Goal: Task Accomplishment & Management: Manage account settings

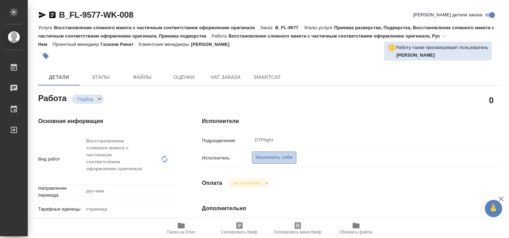
click at [282, 153] on span "Назначить себя" at bounding box center [274, 157] width 37 height 8
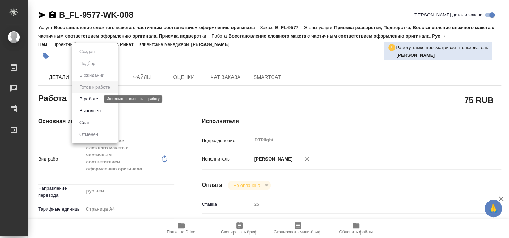
click at [94, 98] on button "В работе" at bounding box center [88, 99] width 23 height 8
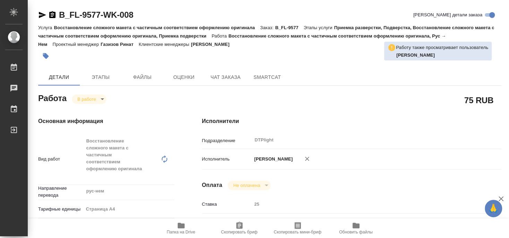
type textarea "x"
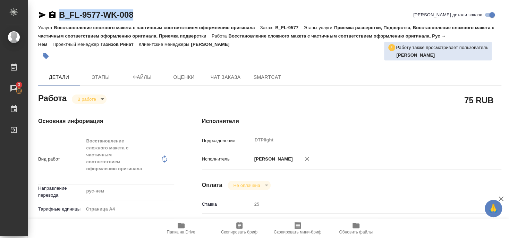
type textarea "x"
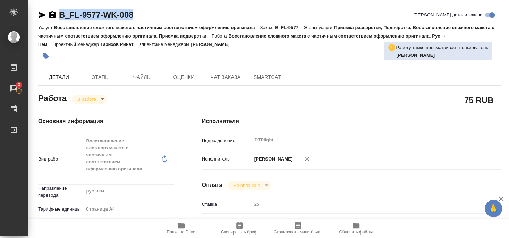
drag, startPoint x: 59, startPoint y: 21, endPoint x: 147, endPoint y: 10, distance: 88.9
click at [147, 10] on div "B_FL-9577-WK-008 Кратко детали заказа" at bounding box center [269, 16] width 463 height 14
copy link "B_FL-9577-WK-008"
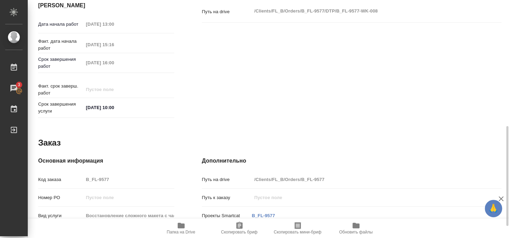
scroll to position [328, 0]
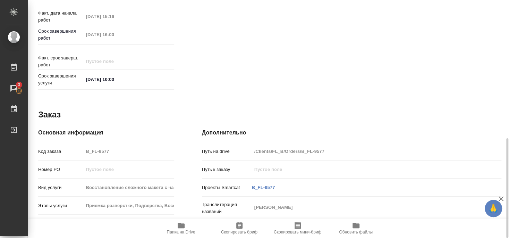
click at [176, 229] on span "Папка на Drive" at bounding box center [181, 231] width 28 height 5
type textarea "x"
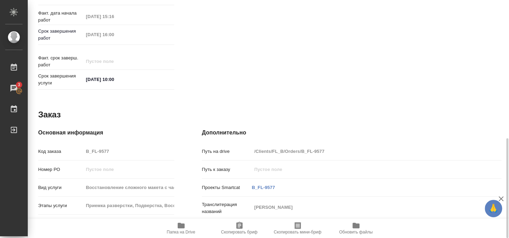
type textarea "x"
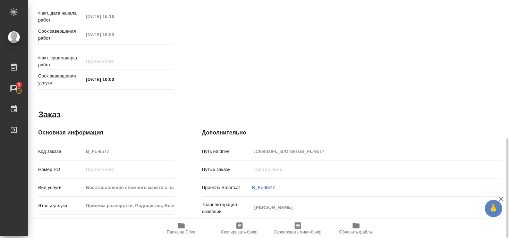
type textarea "x"
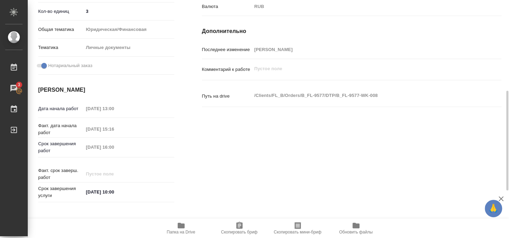
scroll to position [141, 0]
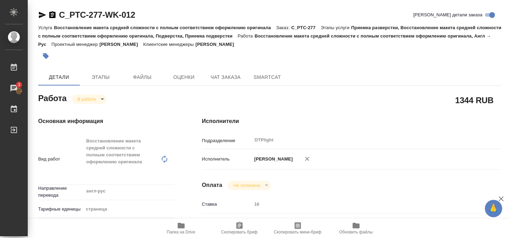
scroll to position [65, 0]
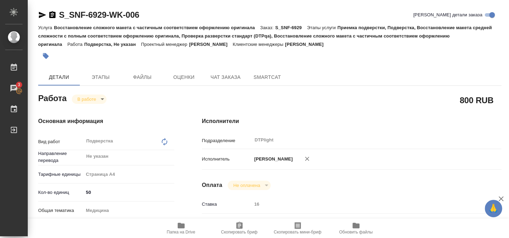
scroll to position [37, 0]
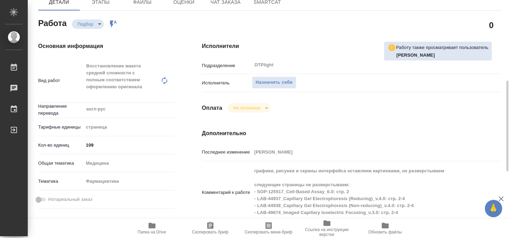
scroll to position [112, 0]
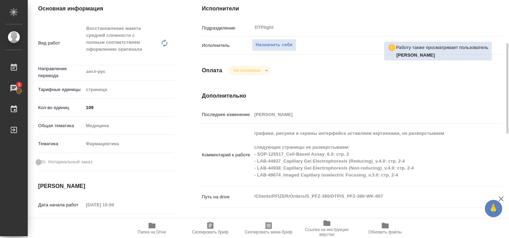
click at [151, 227] on icon "button" at bounding box center [152, 225] width 7 height 6
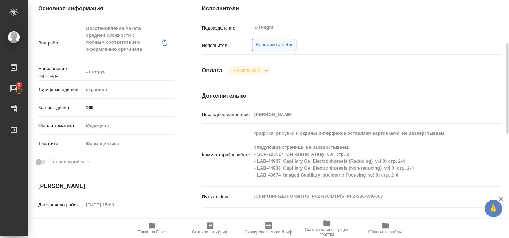
click at [277, 41] on span "Назначить себя" at bounding box center [274, 45] width 37 height 8
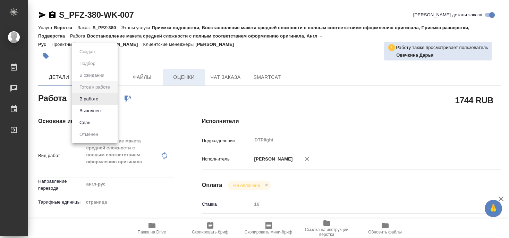
click at [91, 100] on button "В работе" at bounding box center [88, 99] width 23 height 8
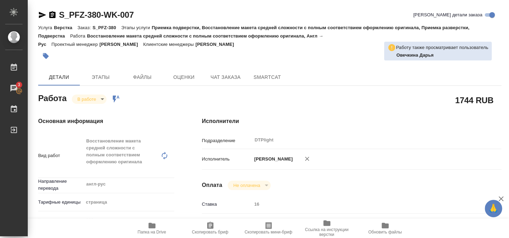
type textarea "x"
